Goal: Information Seeking & Learning: Find specific page/section

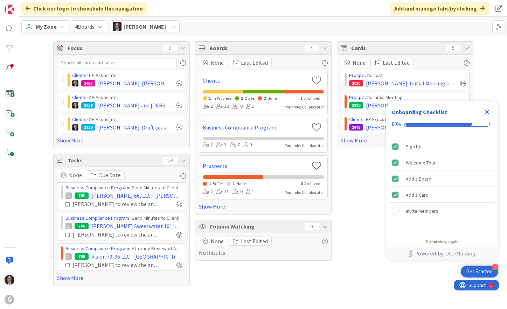
click at [49, 27] on span "My Zone" at bounding box center [46, 26] width 21 height 8
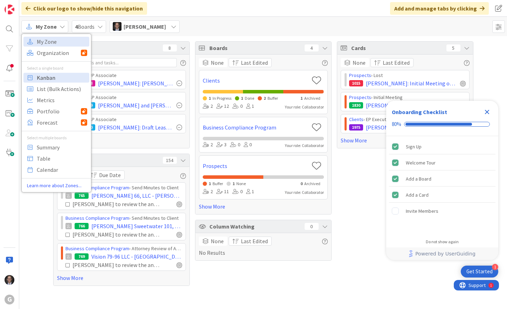
click at [46, 80] on span "Kanban" at bounding box center [62, 77] width 50 height 10
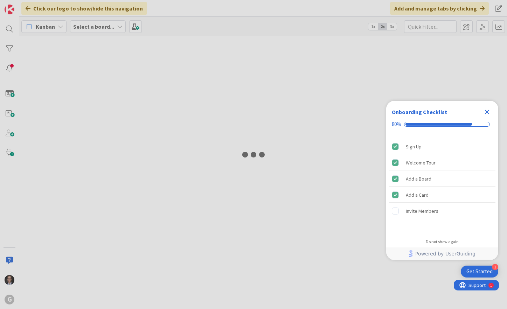
type input "[PERSON_NAME]"
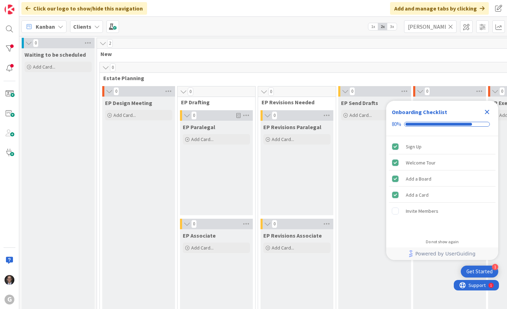
click at [487, 112] on icon "Close Checklist" at bounding box center [487, 112] width 5 height 5
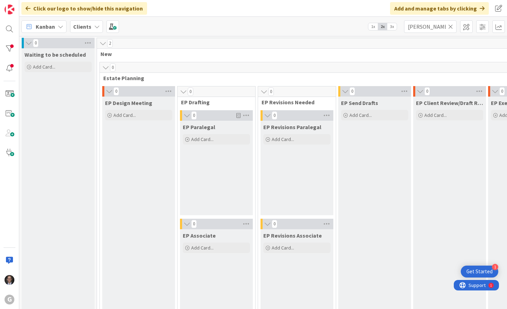
click at [451, 27] on icon at bounding box center [450, 26] width 5 height 6
click at [440, 27] on input "text" at bounding box center [430, 26] width 52 height 13
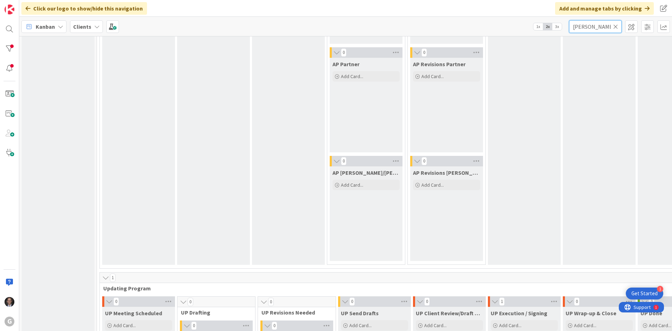
scroll to position [980, 0]
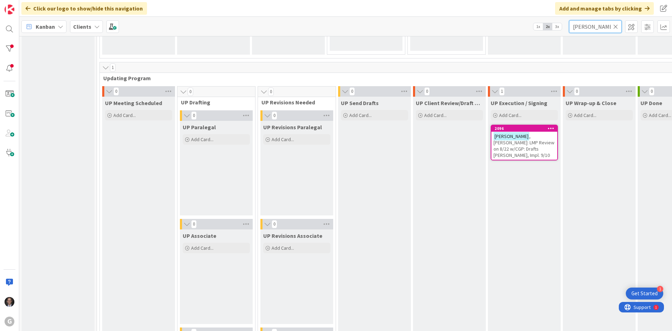
type input "[PERSON_NAME]"
click at [506, 144] on span ", [PERSON_NAME]: LMP Review on 8/22 w/CGP: Drafts [PERSON_NAME], Impl. 9/10" at bounding box center [523, 145] width 61 height 25
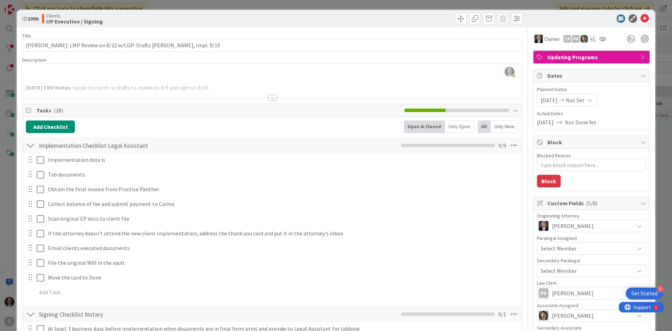
click at [39, 75] on div "[PERSON_NAME] just joined [DATE] CNV Notes : spoke to client re drafts to revie…" at bounding box center [271, 80] width 499 height 35
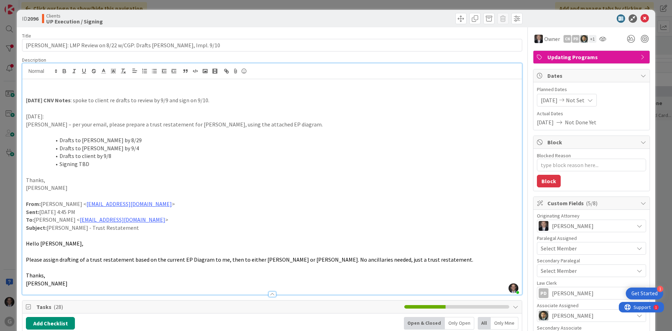
paste div
click at [25, 84] on div "[PERSON_NAME] drafts are ready for signing. [DATE] CNV Notes : spoke to client …" at bounding box center [271, 186] width 499 height 215
type textarea "x"
drag, startPoint x: 25, startPoint y: 84, endPoint x: 59, endPoint y: 72, distance: 36.1
click at [61, 89] on div "[DATE] CGP: [PERSON_NAME] drafts are ready for signing. [DATE] CNV Notes : spok…" at bounding box center [271, 186] width 499 height 215
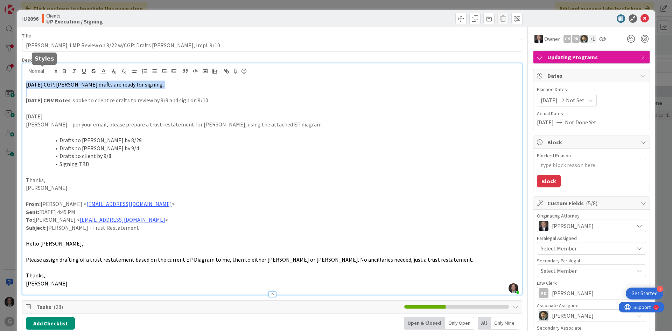
click at [33, 95] on p at bounding box center [272, 93] width 492 height 8
drag, startPoint x: 26, startPoint y: 84, endPoint x: 57, endPoint y: 84, distance: 31.8
click at [57, 84] on span "[DATE] CGP: [PERSON_NAME] drafts are ready for signing." at bounding box center [95, 84] width 138 height 7
click at [66, 70] on icon "button" at bounding box center [64, 71] width 6 height 6
click at [120, 118] on p "[DATE]:" at bounding box center [272, 116] width 492 height 8
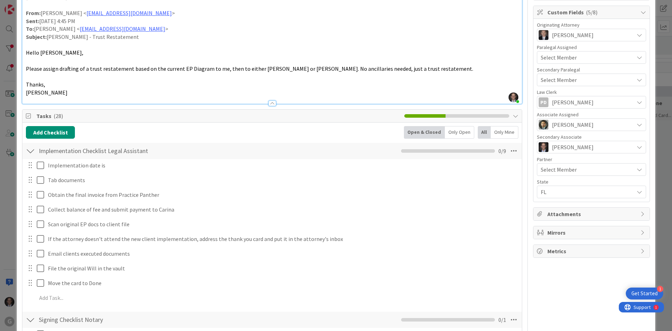
scroll to position [140, 0]
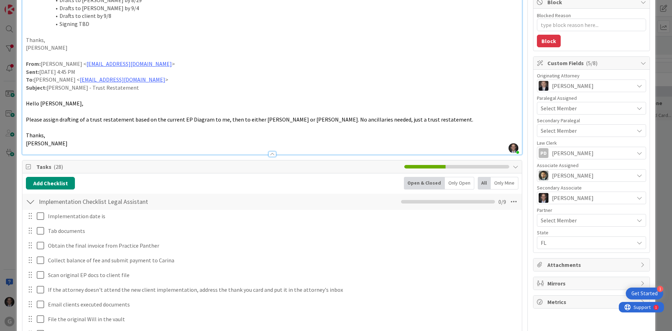
click at [270, 155] on div at bounding box center [272, 154] width 8 height 6
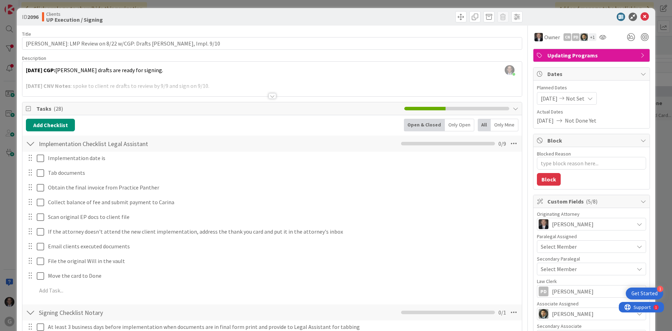
scroll to position [0, 0]
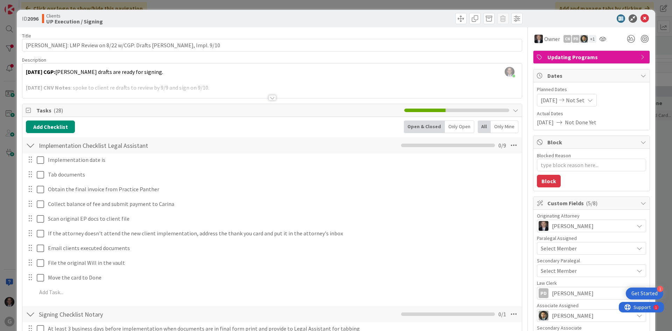
click at [269, 97] on div at bounding box center [272, 98] width 8 height 6
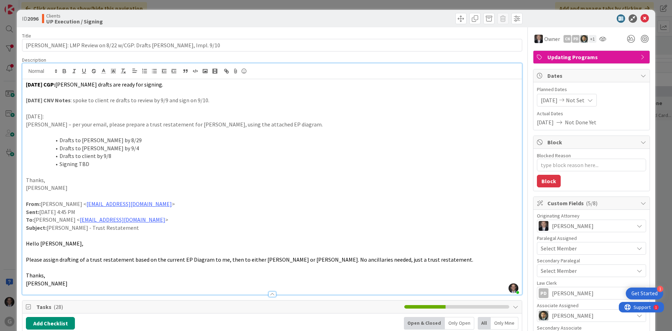
click at [24, 84] on div "[DATE] CGP: [PERSON_NAME] drafts are ready for signing. [DATE] CNV Notes : spok…" at bounding box center [271, 186] width 499 height 215
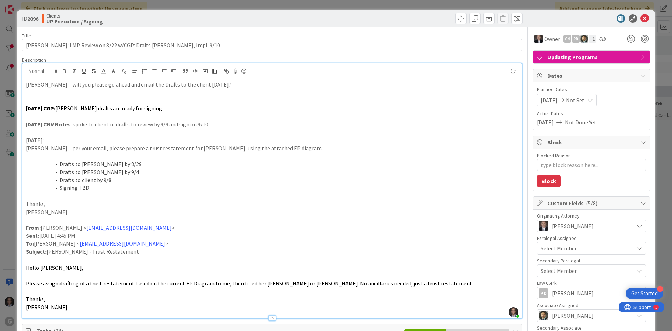
click at [27, 84] on p "[PERSON_NAME] – will you please go ahead and email the Drafts to the client [DA…" at bounding box center [272, 84] width 492 height 8
drag, startPoint x: 26, startPoint y: 83, endPoint x: 63, endPoint y: 75, distance: 38.2
click at [54, 86] on p "[DATE] JT: [PERSON_NAME] – will you please go ahead and email the Drafts to the…" at bounding box center [272, 84] width 492 height 8
click at [66, 69] on icon "button" at bounding box center [64, 71] width 6 height 6
click at [39, 95] on p at bounding box center [272, 93] width 492 height 8
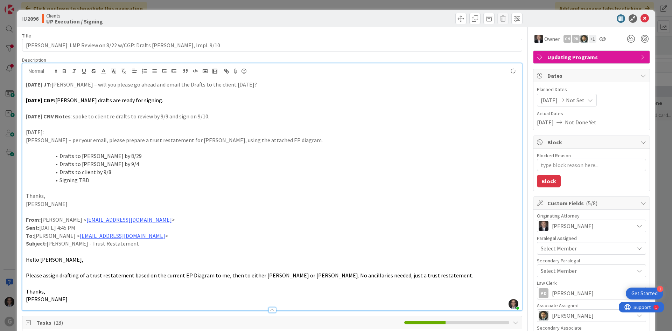
type textarea "x"
click at [506, 20] on icon at bounding box center [644, 18] width 8 height 8
